Goal: Register for event/course

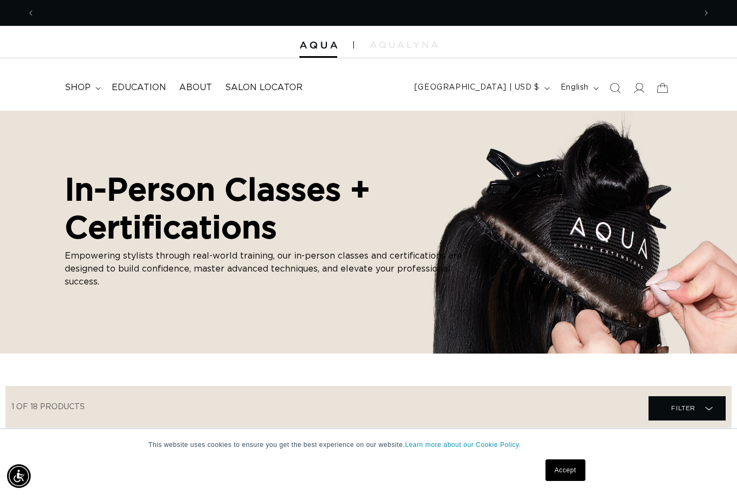
scroll to position [0, 660]
click at [134, 79] on link "Education" at bounding box center [138, 88] width 67 height 24
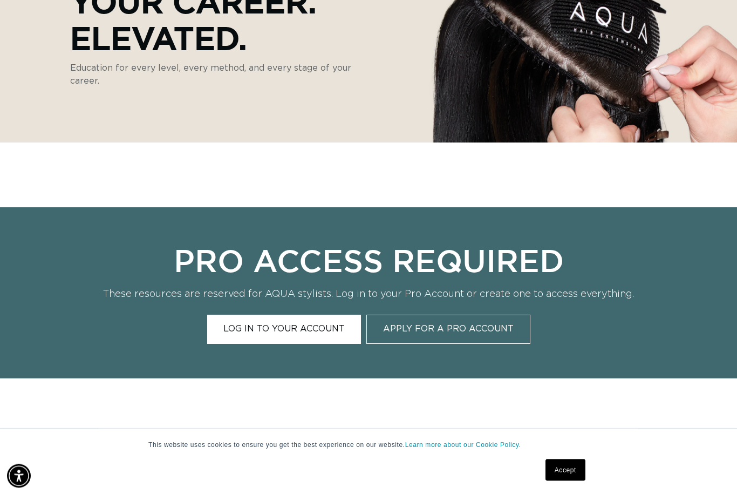
scroll to position [220, 0]
click at [572, 481] on link "Accept" at bounding box center [565, 470] width 40 height 22
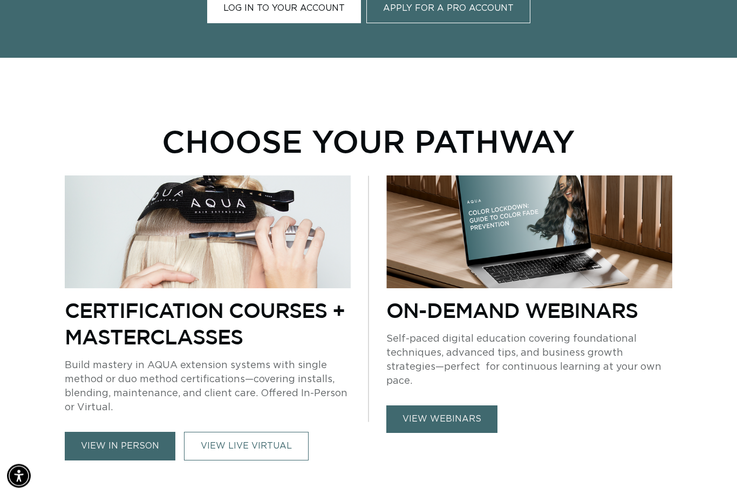
scroll to position [542, 0]
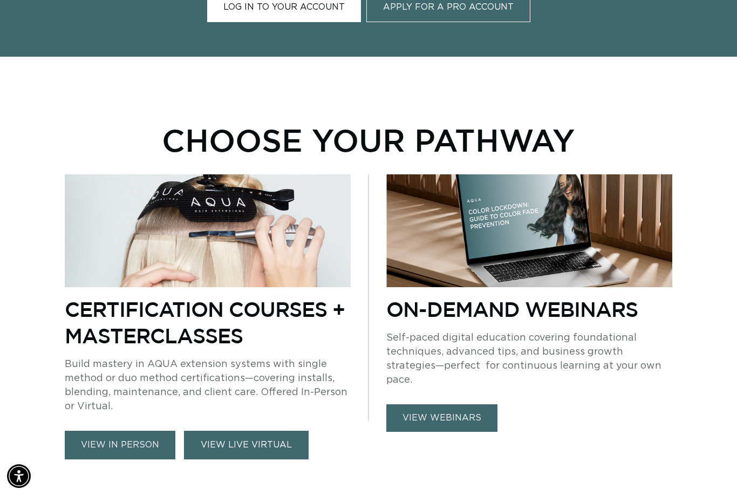
click at [266, 449] on link "VIEW LIVE VIRTUAL" at bounding box center [246, 444] width 125 height 29
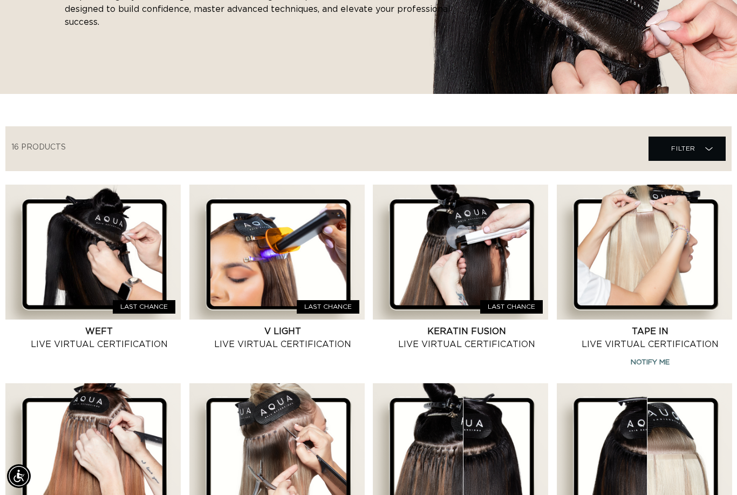
scroll to position [0, 660]
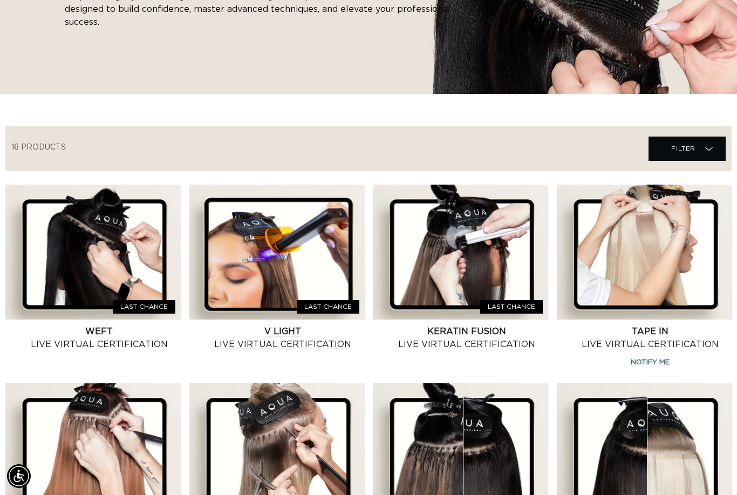
click at [326, 325] on link "V Light Live Virtual Certification" at bounding box center [283, 338] width 163 height 26
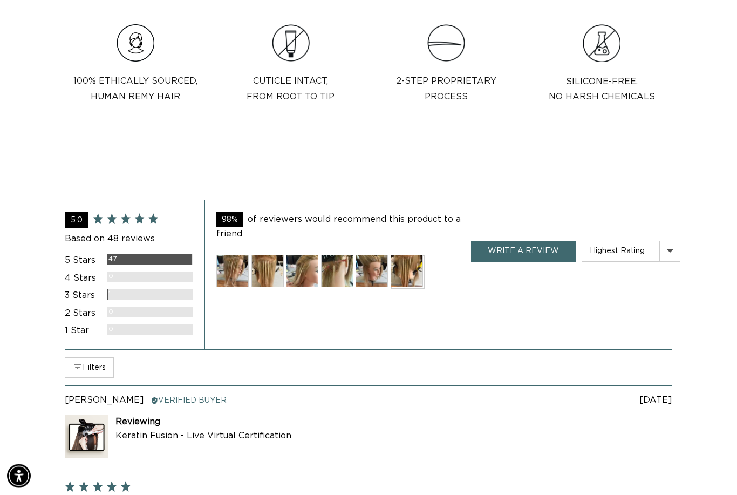
scroll to position [902, 0]
click at [229, 267] on img at bounding box center [232, 271] width 32 height 32
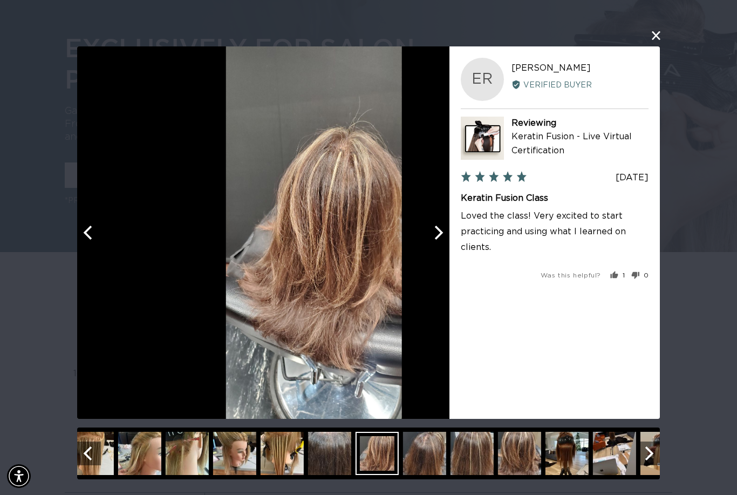
scroll to position [0, 660]
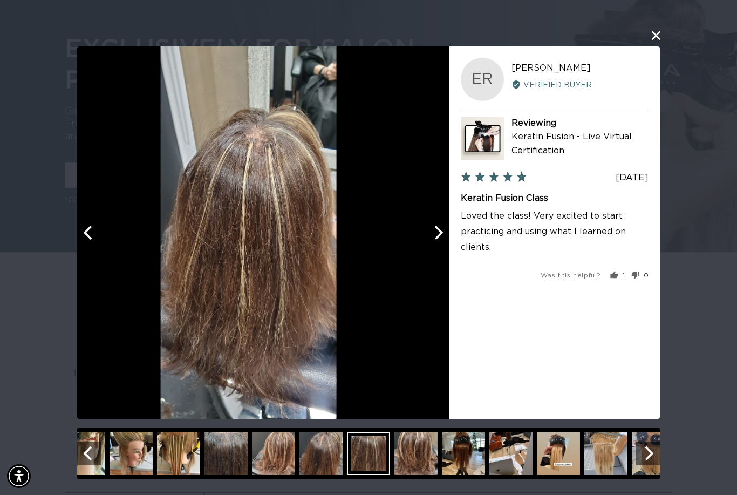
click at [378, 303] on div at bounding box center [249, 232] width 372 height 372
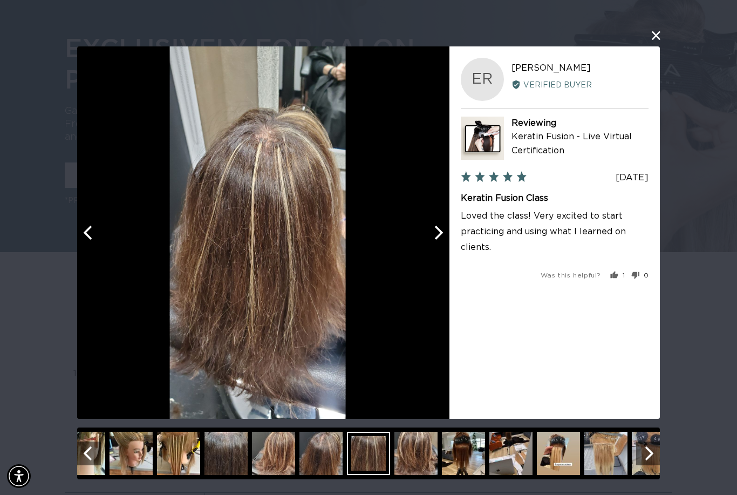
scroll to position [0, 1321]
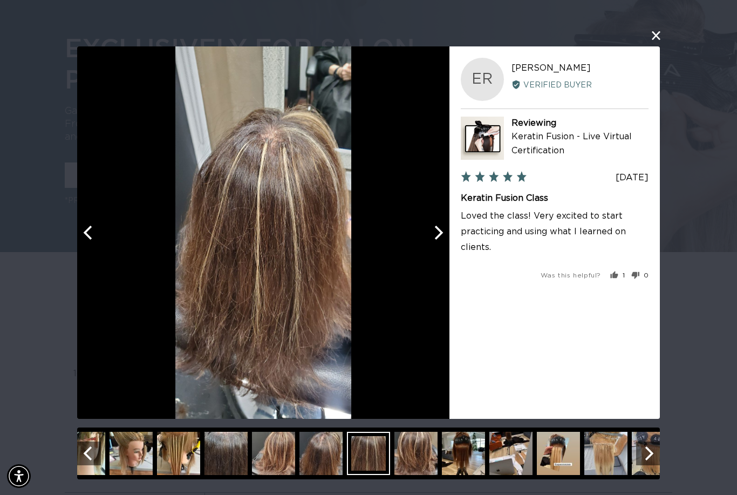
click at [660, 32] on button "close this modal window" at bounding box center [655, 35] width 13 height 13
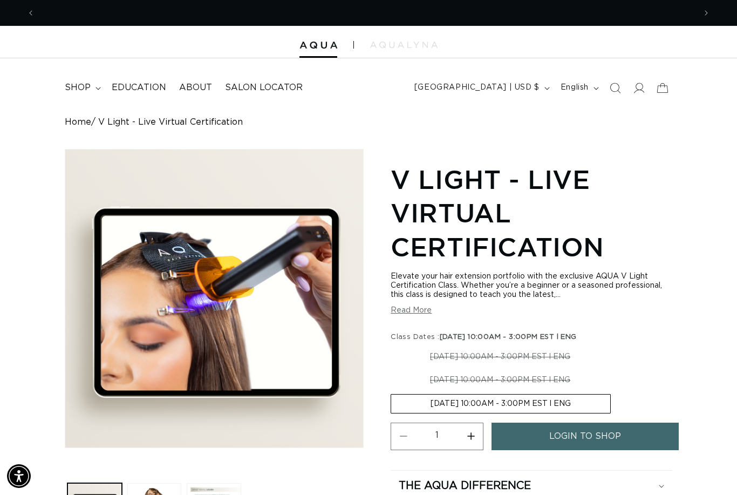
scroll to position [0, 660]
click at [151, 88] on span "Education" at bounding box center [139, 87] width 54 height 11
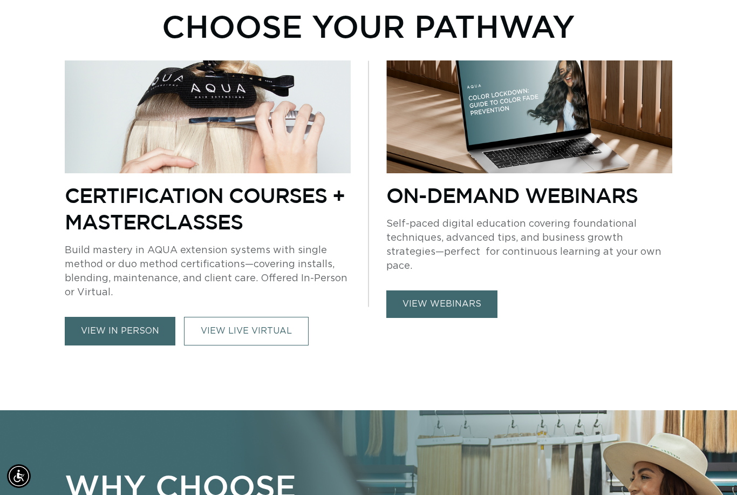
scroll to position [654, 0]
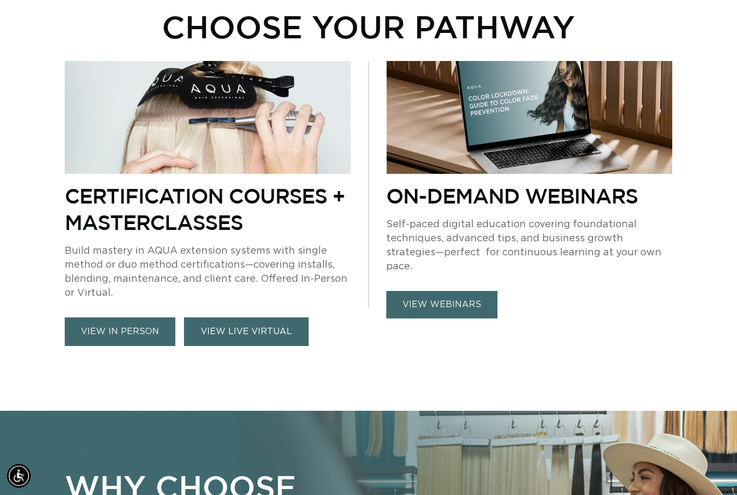
click at [264, 331] on link "VIEW LIVE VIRTUAL" at bounding box center [246, 332] width 125 height 29
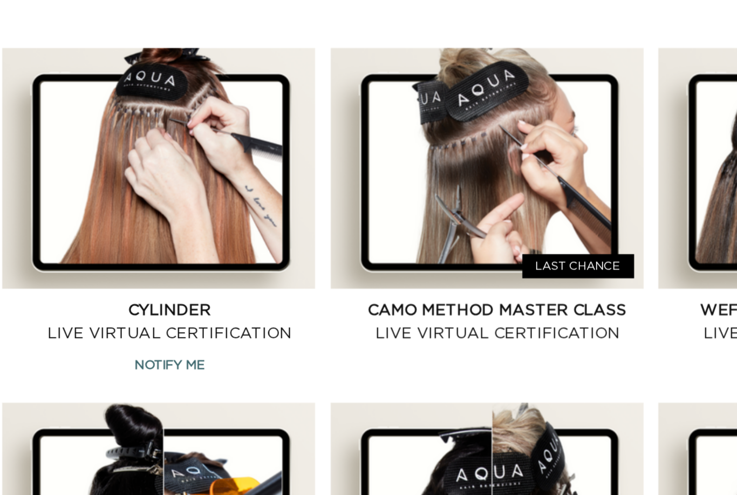
scroll to position [0, 660]
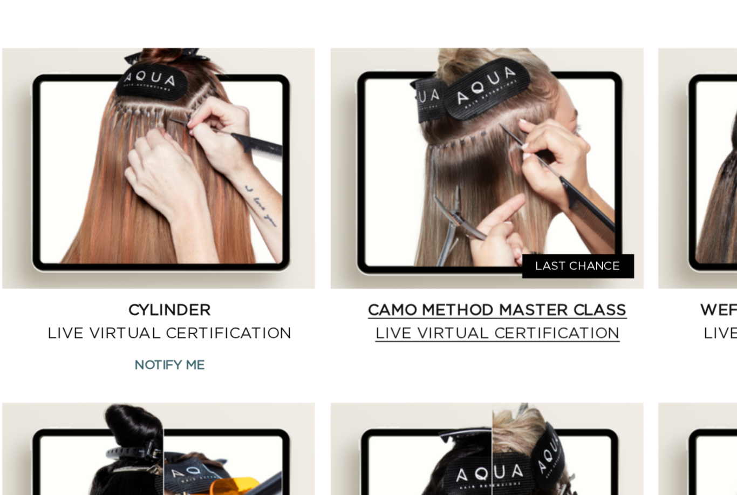
click at [256, 300] on link "CAMO Method Master Class Live Virtual Certification" at bounding box center [283, 313] width 163 height 26
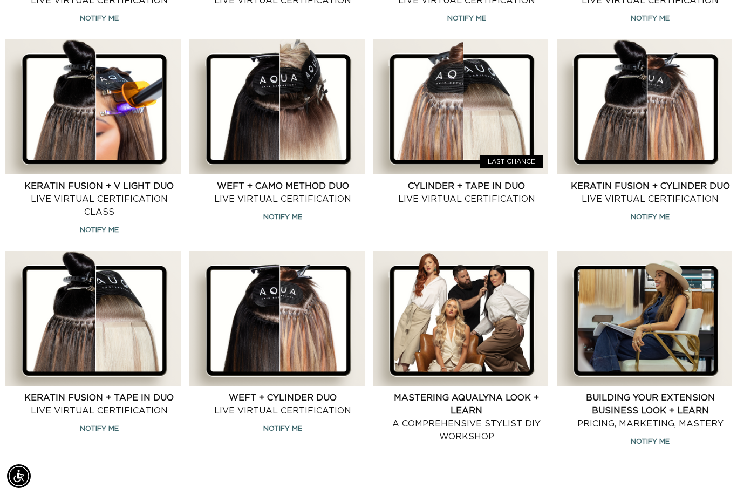
scroll to position [0, 0]
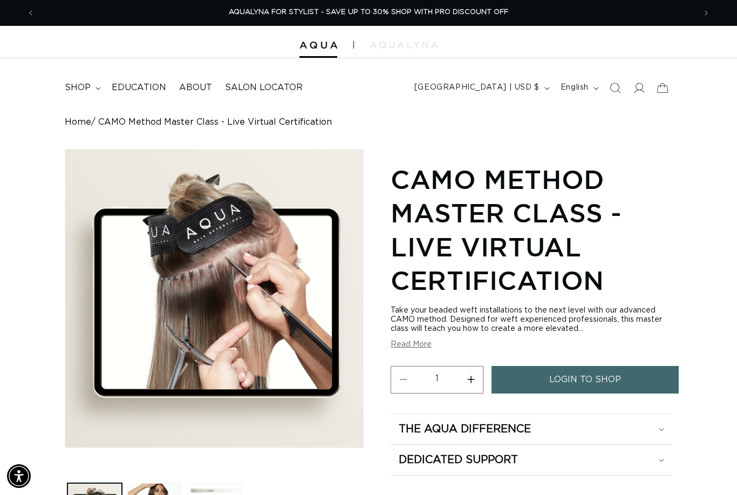
click at [528, 388] on link "login to shop" at bounding box center [584, 380] width 187 height 28
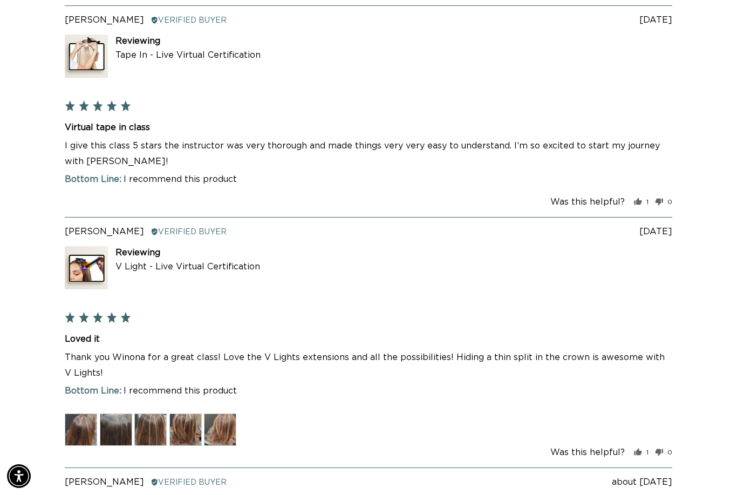
scroll to position [0, 1321]
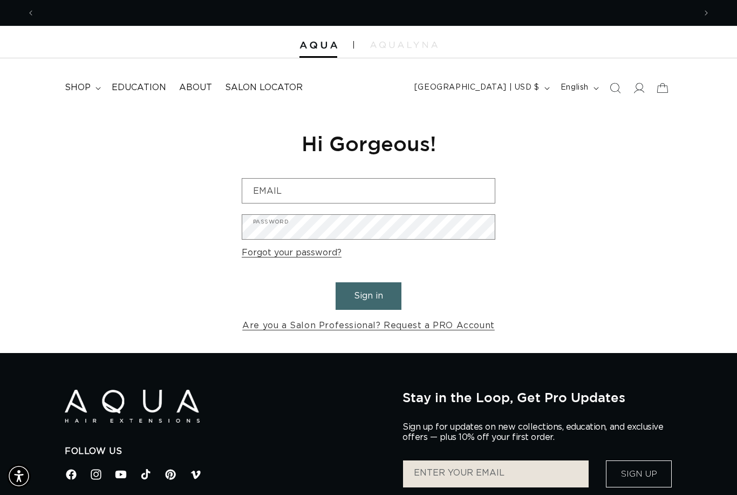
scroll to position [0, 660]
click at [547, 81] on button "[GEOGRAPHIC_DATA] | USD $" at bounding box center [481, 88] width 146 height 20
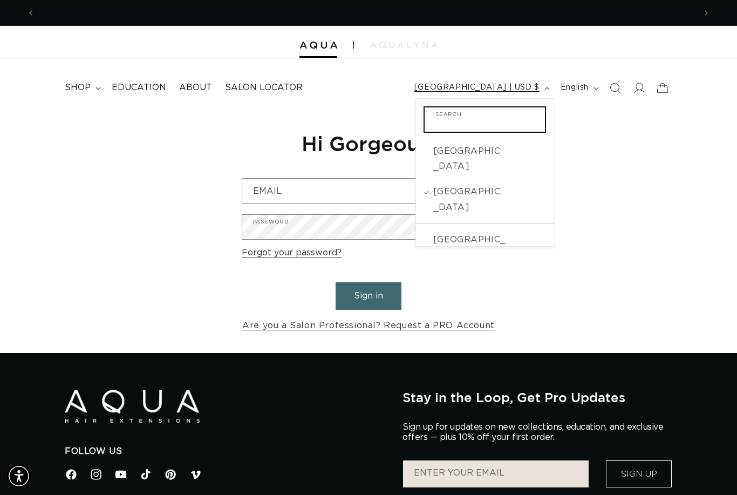
scroll to position [0, 1321]
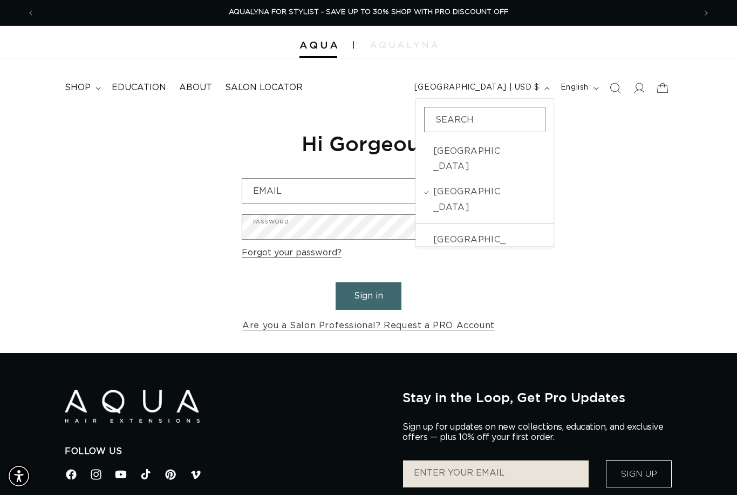
click at [657, 230] on div "Reset your password We will send you an email to reset your password Email Subm…" at bounding box center [368, 232] width 737 height 242
